Goal: Information Seeking & Learning: Learn about a topic

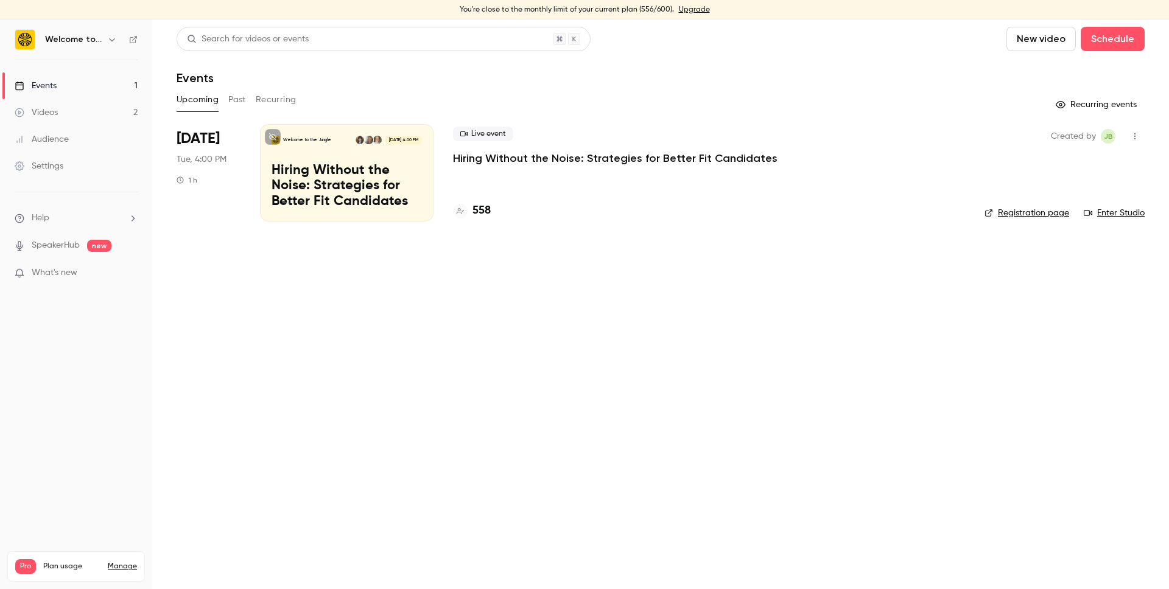
click at [451, 159] on li "[DATE] Tue, 4:00 PM 1 h Welcome to the Jungle [DATE] 4:00 PM Hiring Without the…" at bounding box center [661, 180] width 968 height 112
click at [466, 166] on div "Live event Hiring Without the Noise: Strategies for Better Fit Candidates 558" at bounding box center [709, 172] width 512 height 97
click at [472, 158] on p "Hiring Without the Noise: Strategies for Better Fit Candidates" at bounding box center [615, 158] width 325 height 15
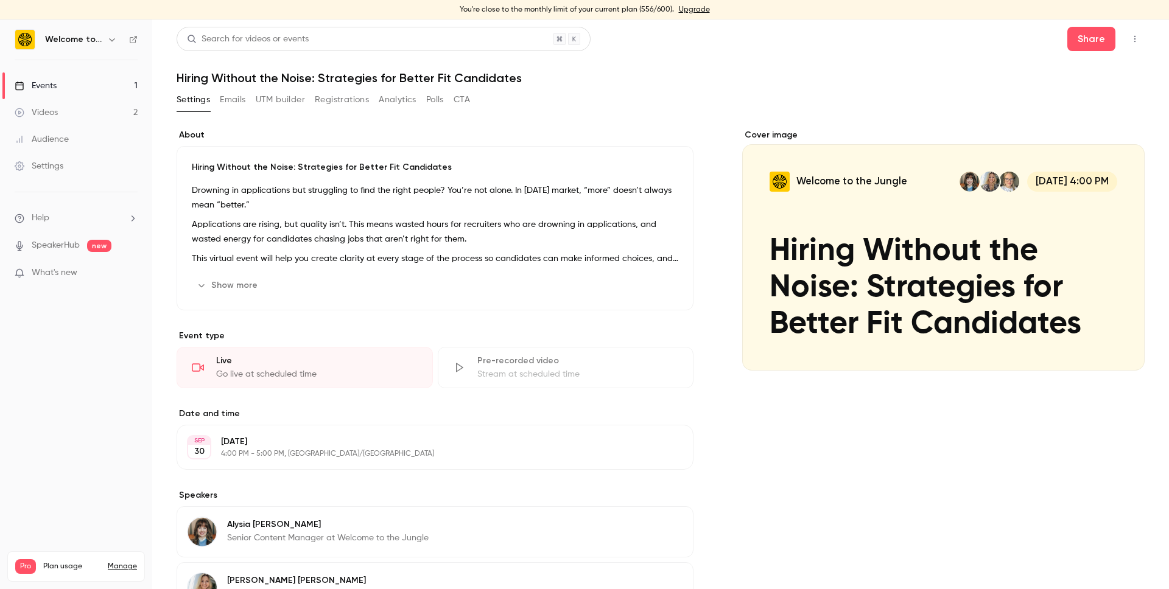
click at [222, 76] on h1 "Hiring Without the Noise: Strategies for Better Fit Candidates" at bounding box center [661, 78] width 968 height 15
copy div "Hiring Without the Noise: Strategies for Better Fit Candidates Settings Emails …"
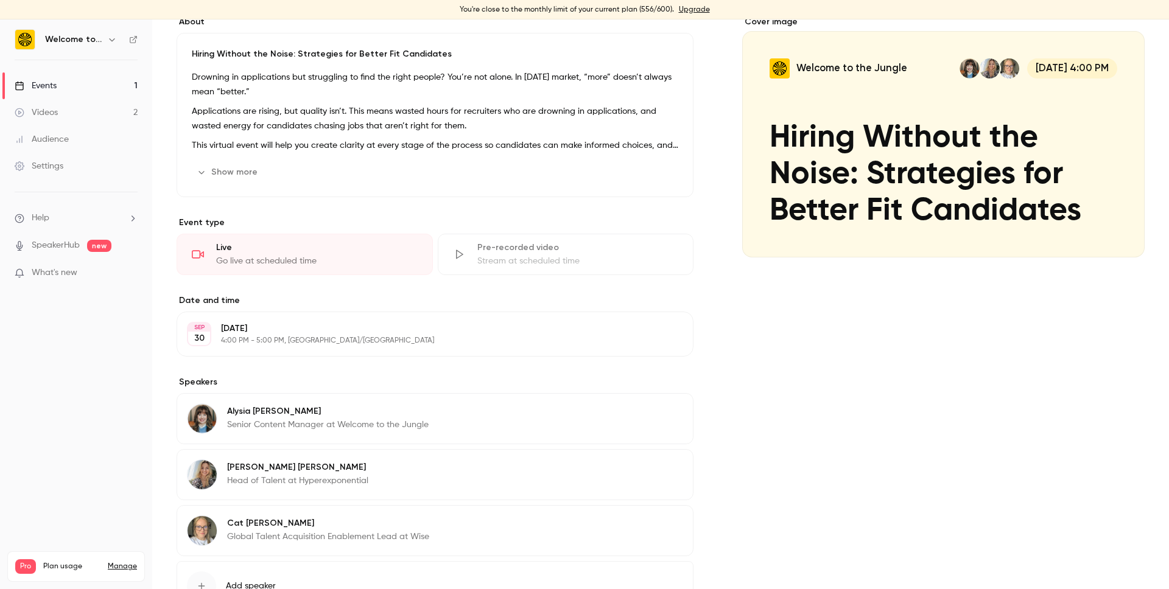
scroll to position [114, 0]
click at [74, 136] on link "Audience" at bounding box center [76, 139] width 152 height 27
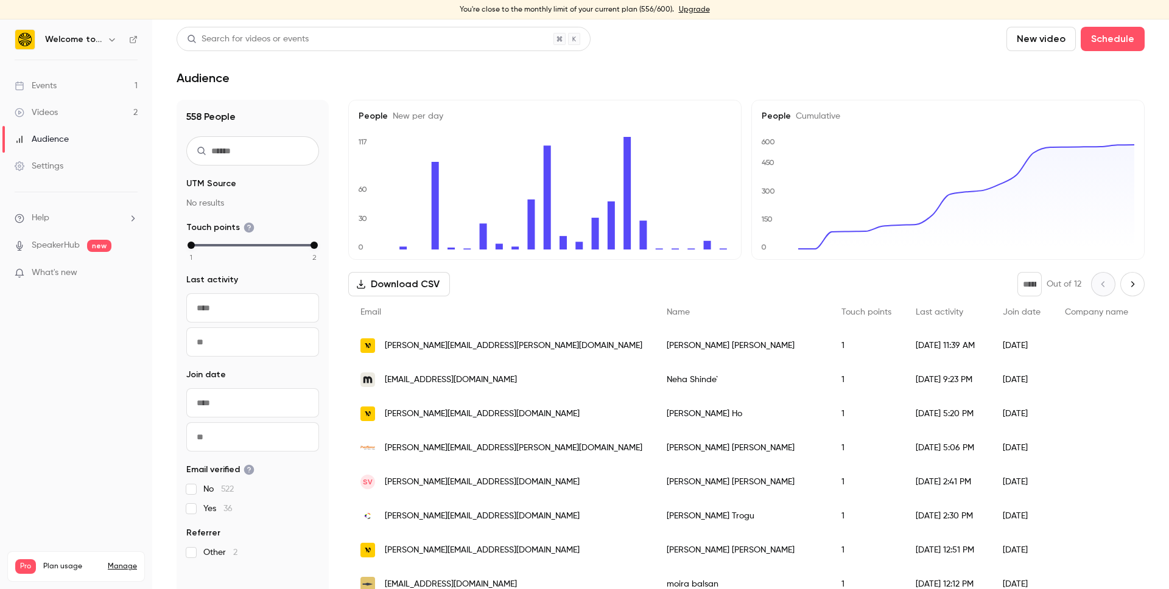
click at [78, 85] on link "Events 1" at bounding box center [76, 85] width 152 height 27
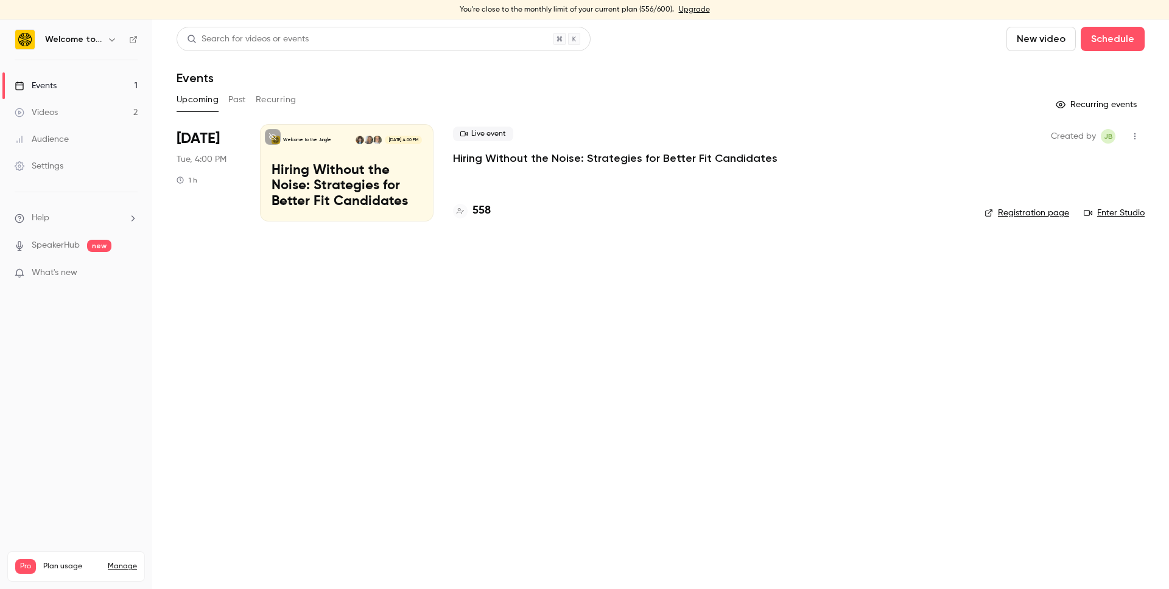
click at [336, 129] on div "Welcome to the Jungle [DATE] 4:00 PM Hiring Without the Noise: Strategies for B…" at bounding box center [347, 172] width 174 height 97
click at [476, 330] on main "Search for videos or events New video Schedule Events Upcoming Past Recurring R…" at bounding box center [660, 304] width 1017 height 570
copy p "Hiring Without the Noise: Strategies for Better Fit Candidates"
drag, startPoint x: 767, startPoint y: 163, endPoint x: 451, endPoint y: 163, distance: 315.4
click at [451, 163] on li "[DATE] Tue, 4:00 PM 1 h Welcome to the Jungle [DATE] 4:00 PM Hiring Without the…" at bounding box center [661, 180] width 968 height 112
